Goal: Task Accomplishment & Management: Complete application form

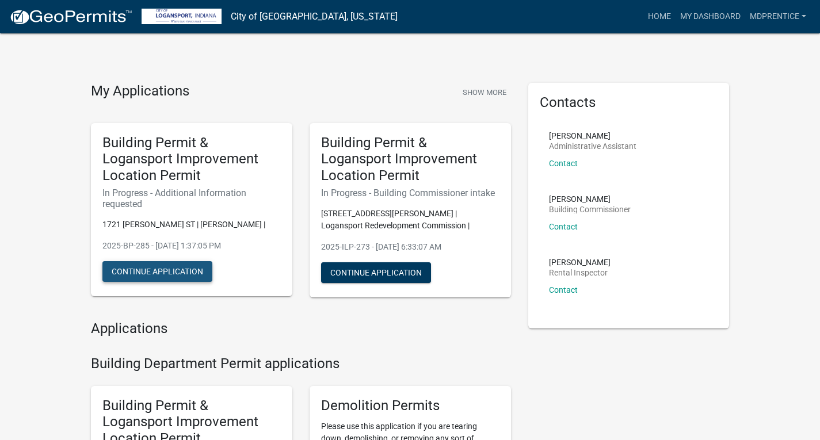
click at [179, 277] on button "Continue Application" at bounding box center [157, 271] width 110 height 21
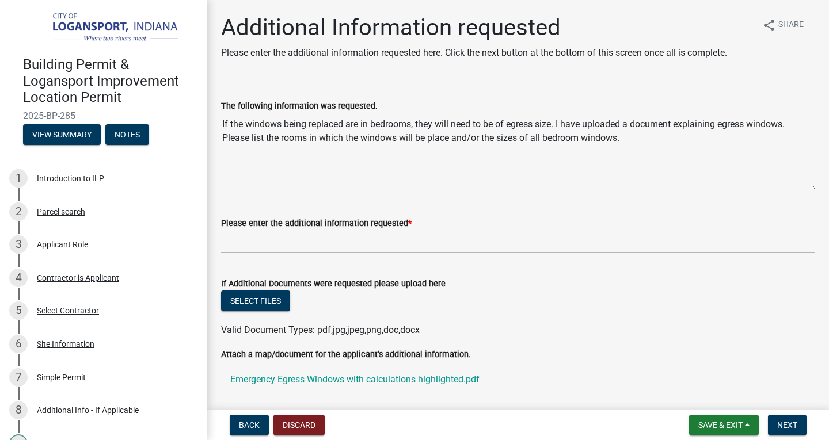
scroll to position [47, 0]
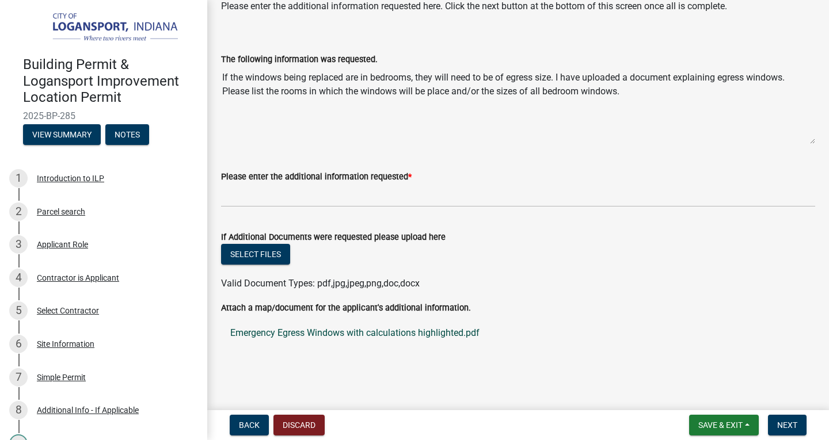
click at [348, 337] on link "Emergency Egress Windows with calculations highlighted.pdf" at bounding box center [518, 333] width 594 height 28
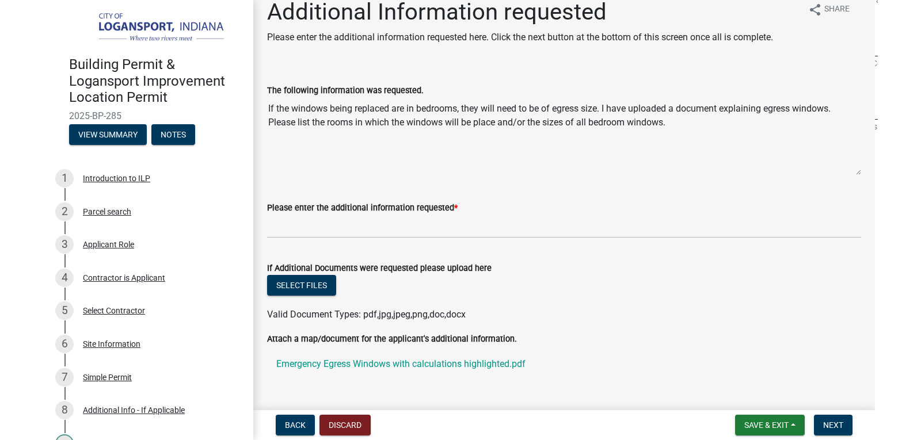
scroll to position [0, 0]
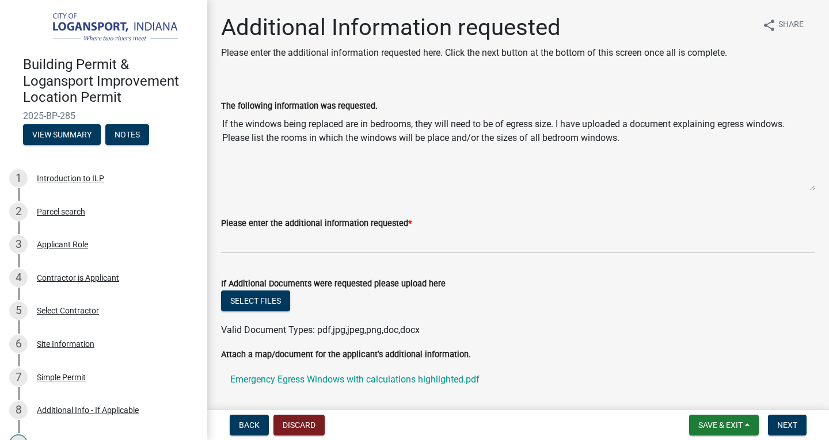
click at [358, 185] on textarea "If the windows being replaced are in bedrooms, they will need to be of egress s…" at bounding box center [518, 152] width 594 height 78
click at [456, 220] on div "Please enter the additional information requested *" at bounding box center [518, 223] width 594 height 14
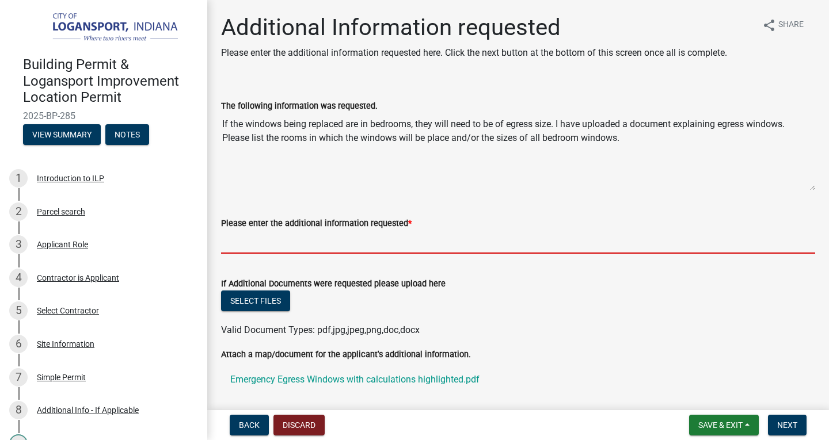
click at [413, 234] on input "Please enter the additional information requested *" at bounding box center [518, 242] width 594 height 24
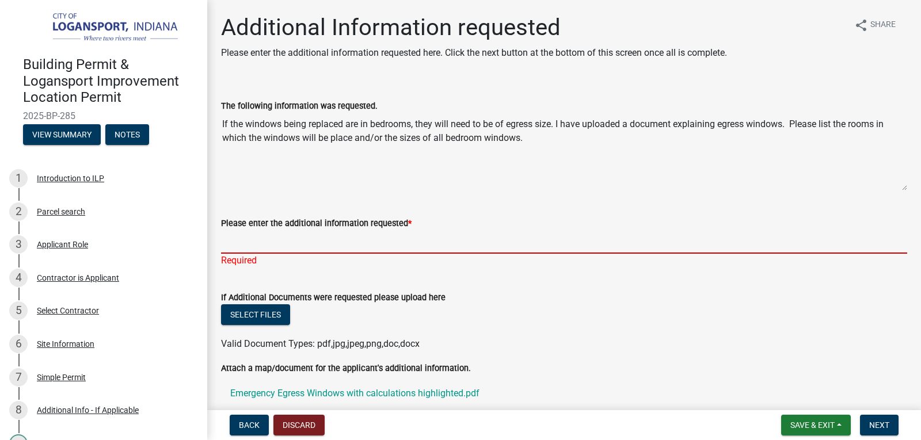
paste input "The windows are going in existing bedrooms. We are installing vinyl replacement…"
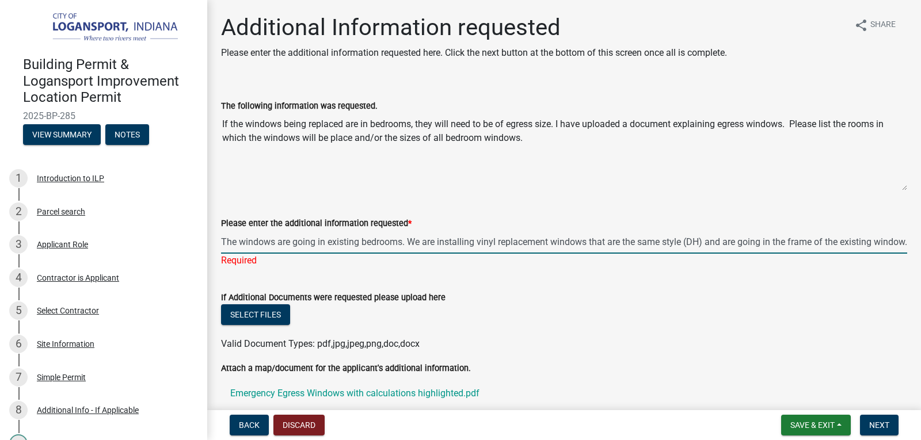
scroll to position [0, 783]
click at [293, 233] on input "The windows are going in existing bedrooms. We are installing vinyl replacement…" at bounding box center [564, 242] width 686 height 24
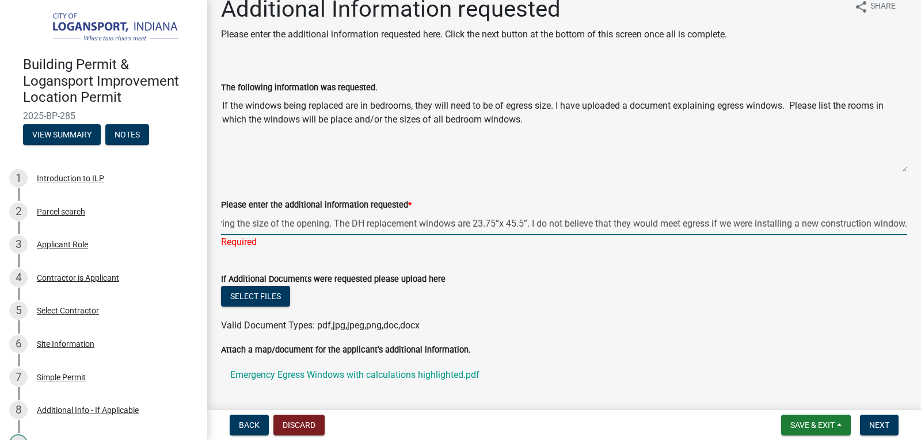
scroll to position [0, 0]
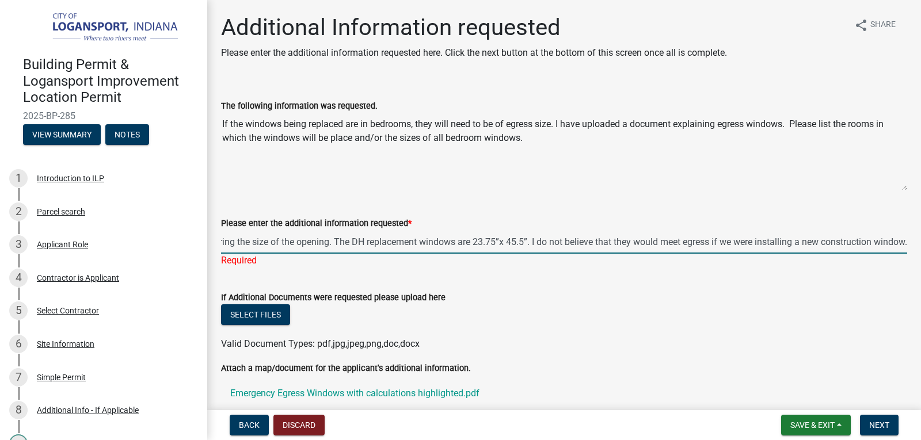
type input "The windows are going in existing bedrooms. We are installing vinyl replacement…"
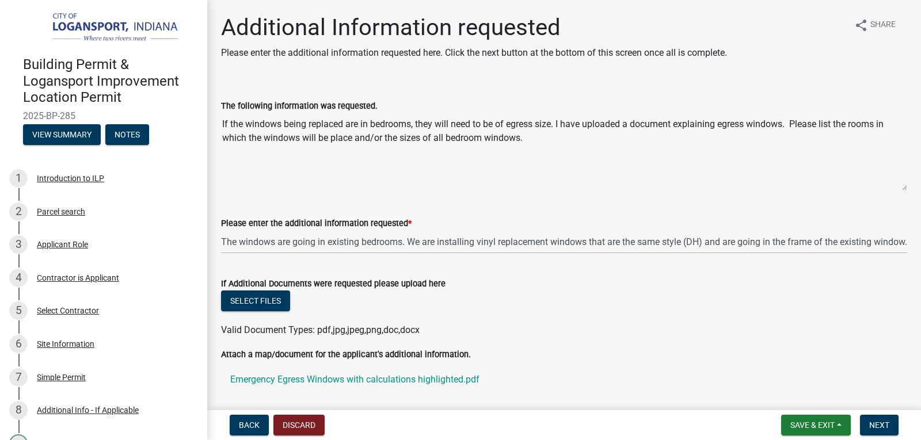
drag, startPoint x: 220, startPoint y: 242, endPoint x: 353, endPoint y: 249, distance: 133.7
click at [353, 249] on div "Please enter the additional information requested * The windows are going in ex…" at bounding box center [563, 227] width 703 height 54
click at [820, 427] on span "Next" at bounding box center [879, 425] width 20 height 9
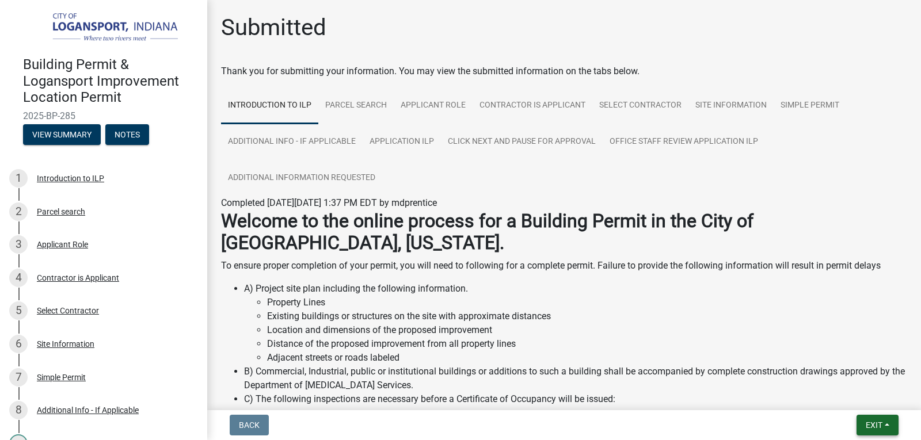
click at [820, 421] on span "Exit" at bounding box center [874, 425] width 17 height 9
click at [820, 427] on span "Exit" at bounding box center [874, 425] width 17 height 9
